Goal: Answer question/provide support: Share knowledge or assist other users

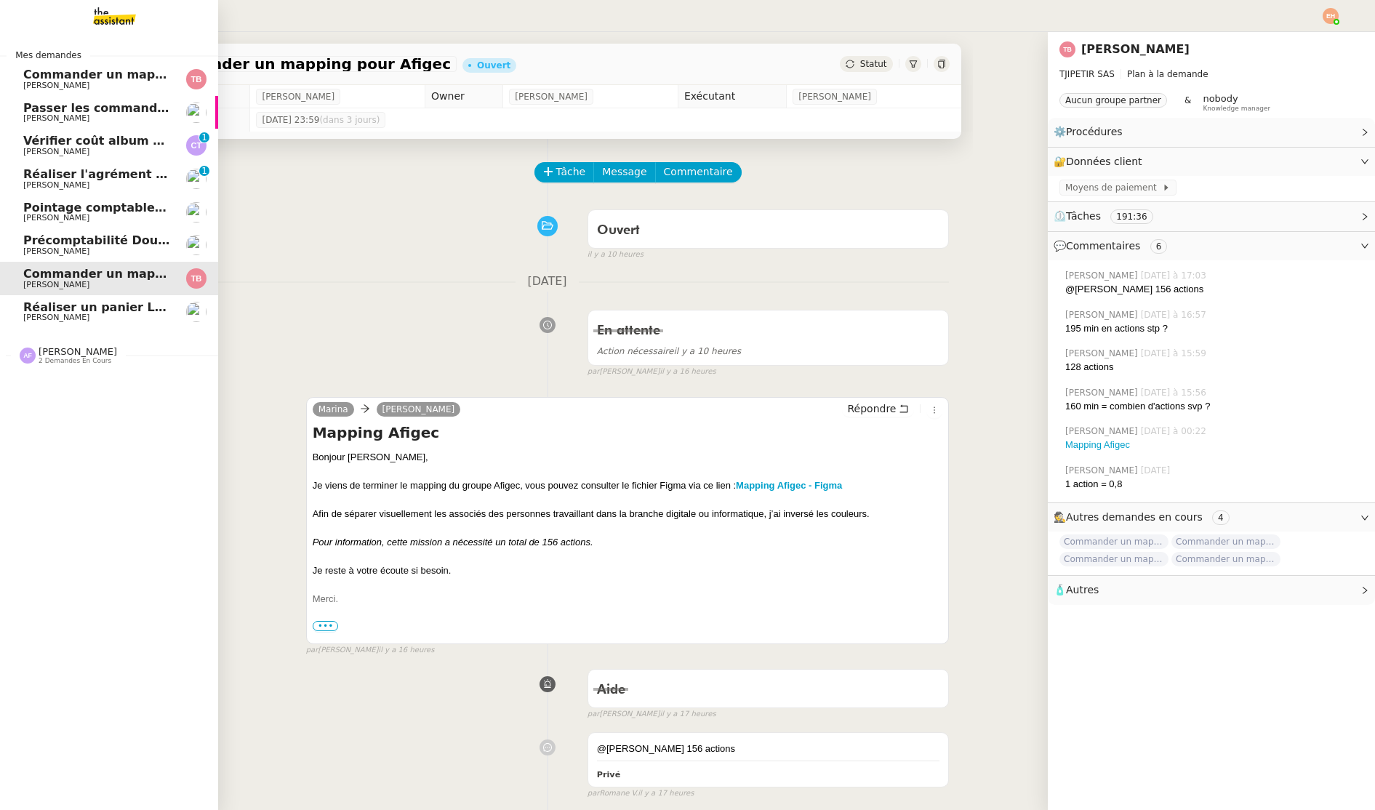
click at [116, 25] on img at bounding box center [103, 16] width 113 height 32
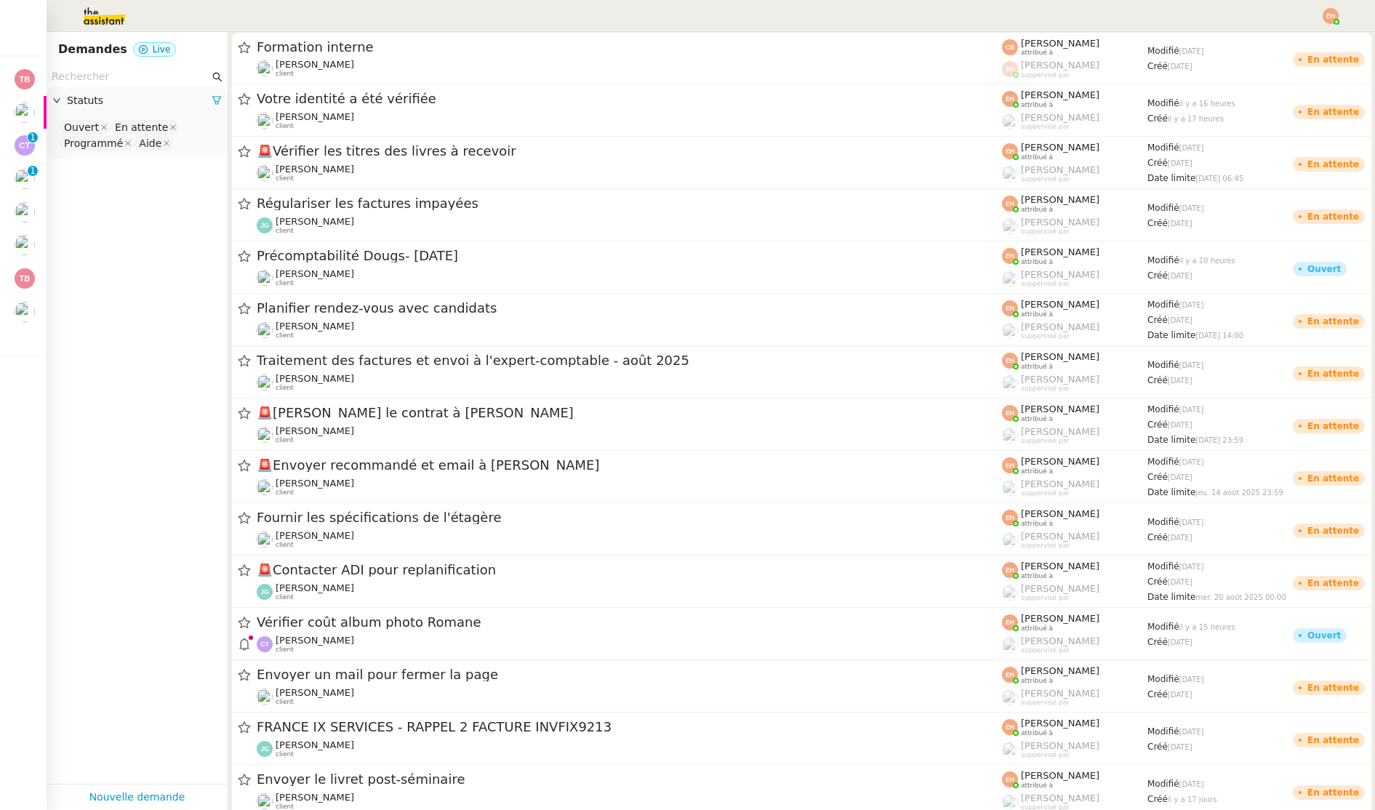
click at [94, 71] on input "text" at bounding box center [131, 76] width 158 height 17
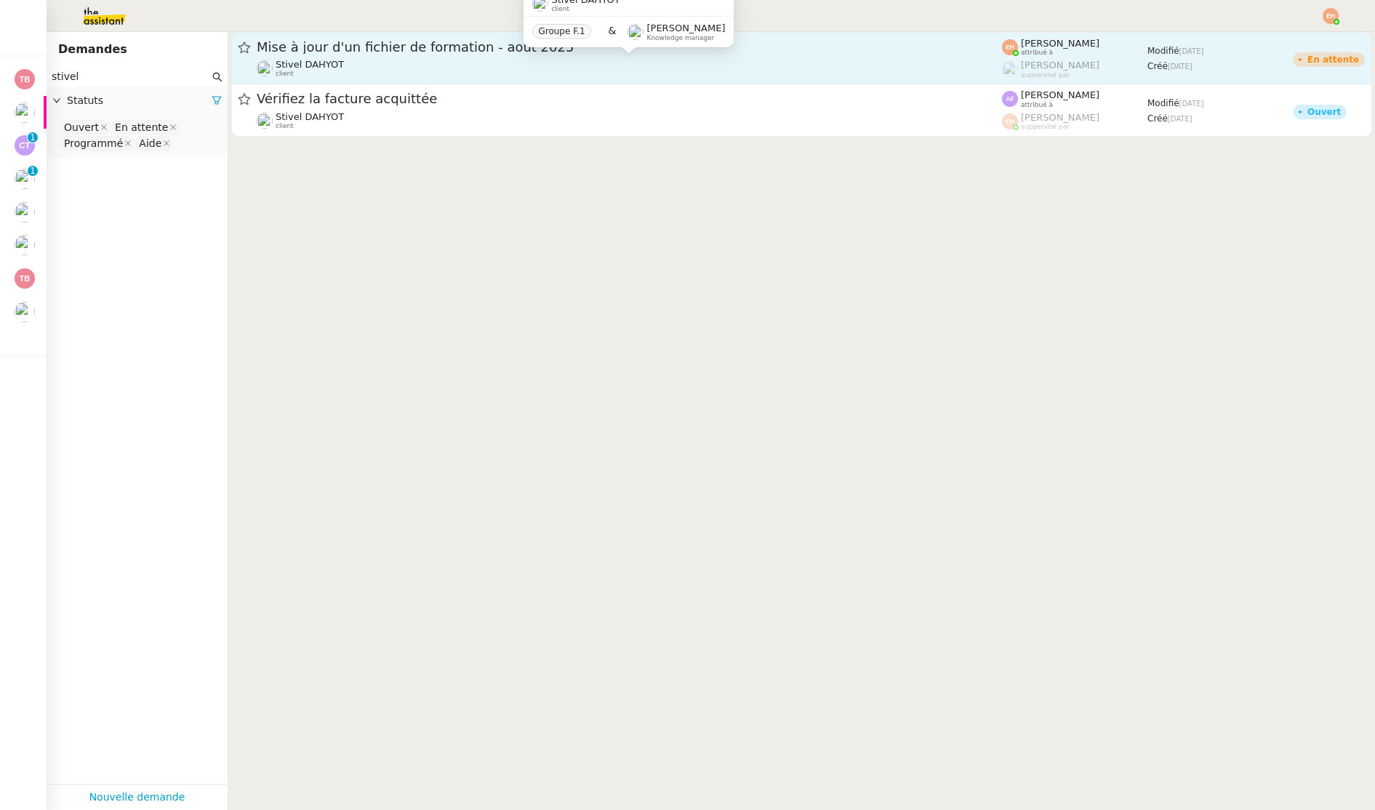
type input "stivel"
click at [446, 64] on div "Stivel DAHYOT client" at bounding box center [629, 68] width 745 height 19
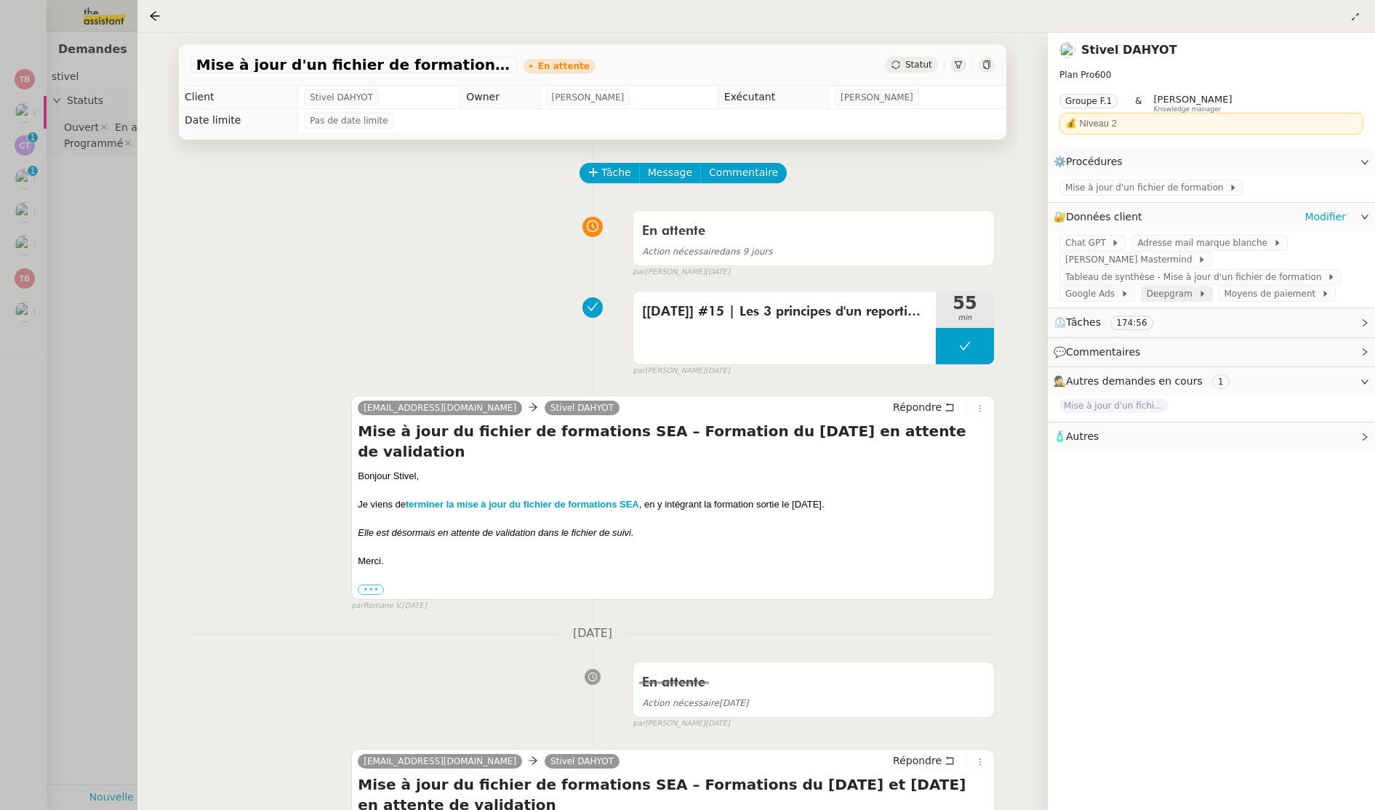
click at [1193, 295] on span at bounding box center [1196, 294] width 6 height 10
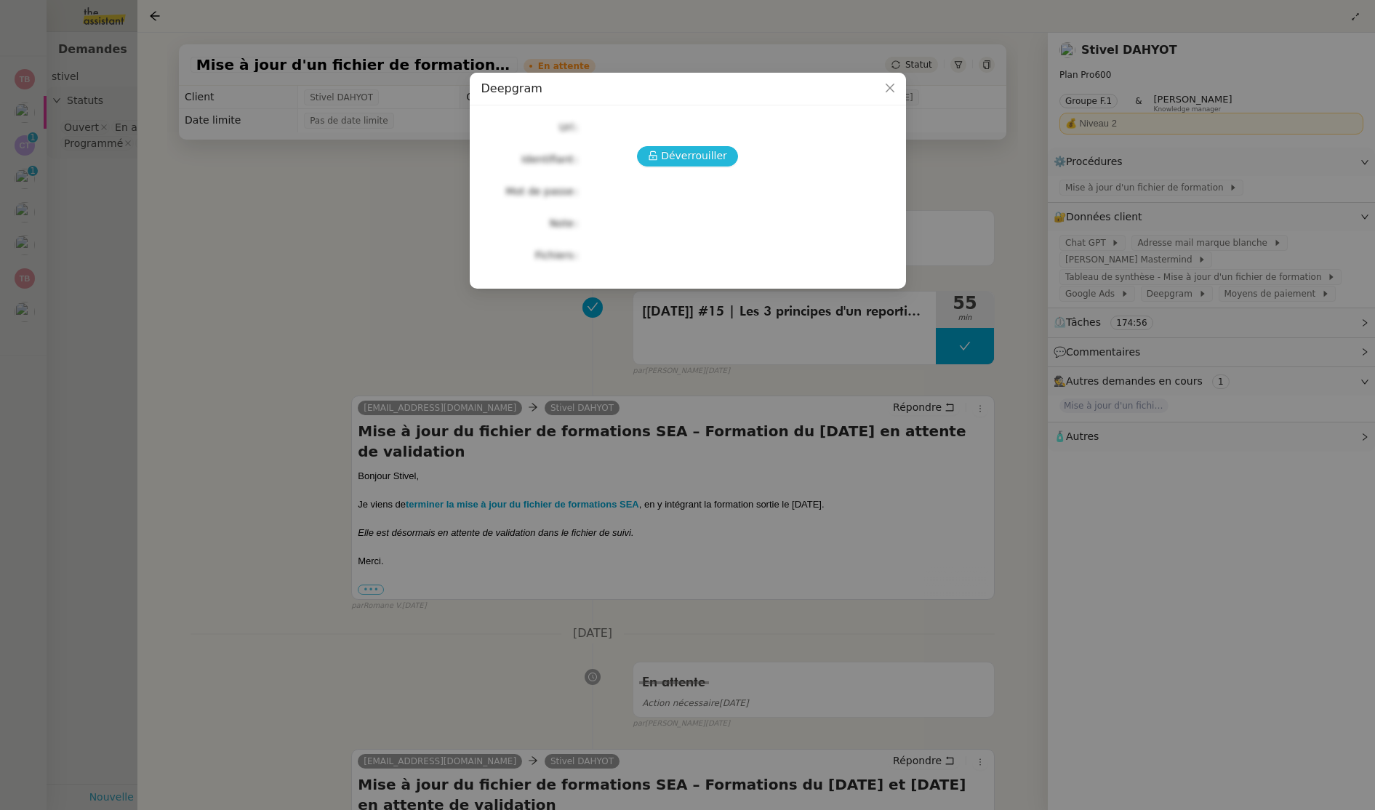
click at [683, 146] on button "Déverrouiller" at bounding box center [687, 156] width 101 height 20
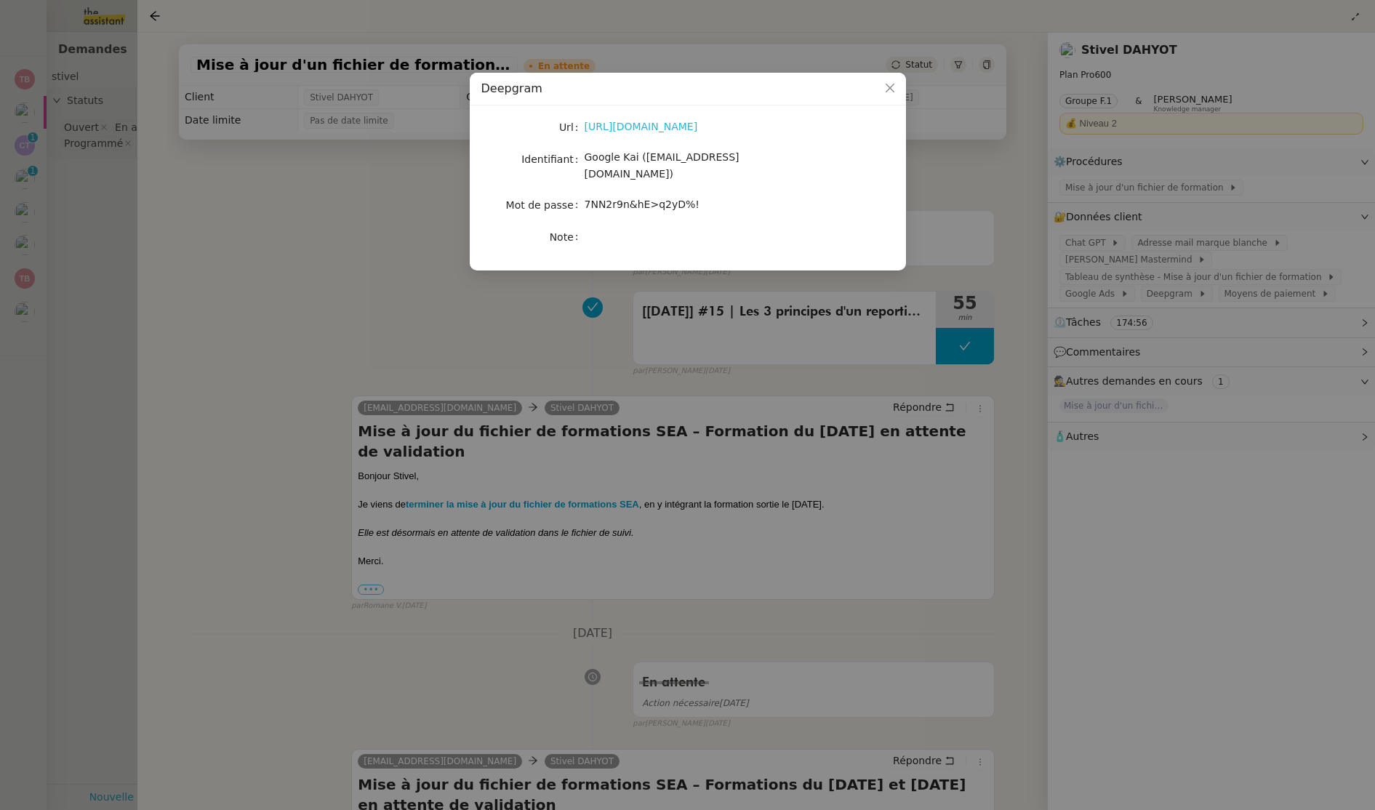
click at [647, 128] on link "[URL][DOMAIN_NAME]" at bounding box center [641, 127] width 113 height 12
